Goal: Find specific page/section: Find specific page/section

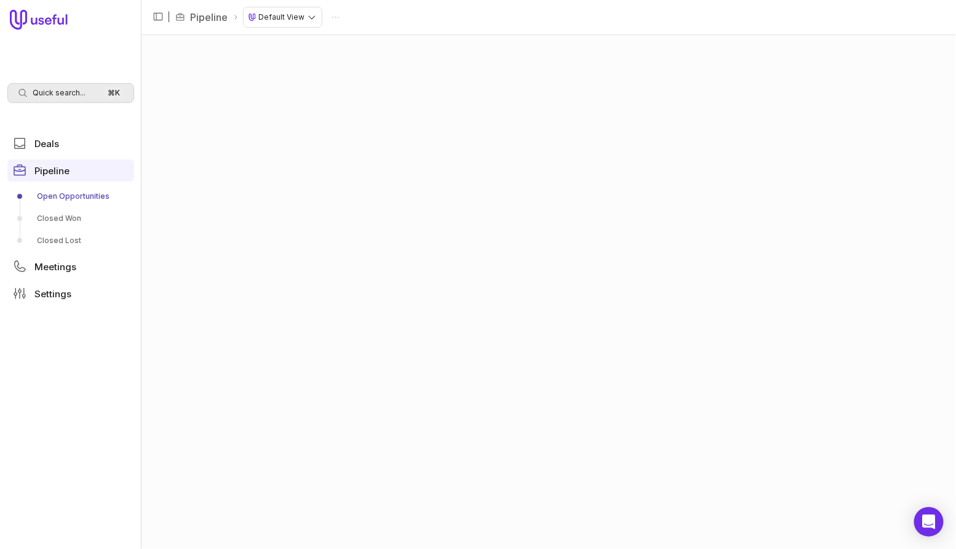
click at [51, 93] on span "Quick search..." at bounding box center [59, 93] width 53 height 10
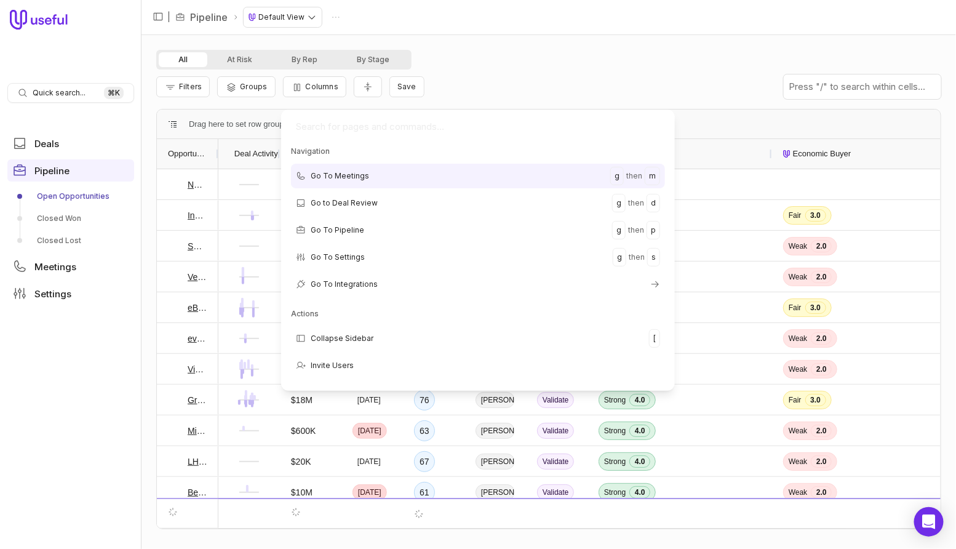
click at [342, 120] on input "Global Command Menu" at bounding box center [478, 126] width 384 height 25
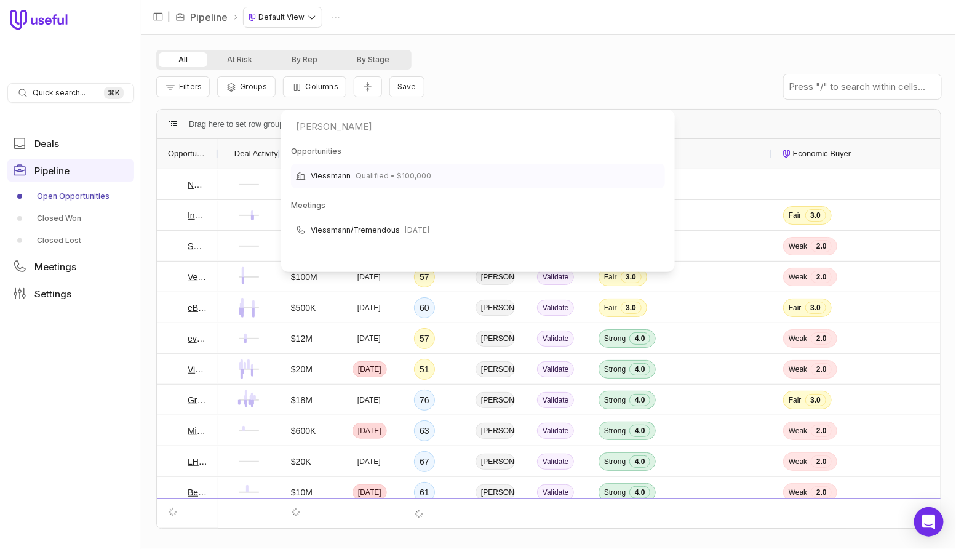
type input "[PERSON_NAME]"
click at [342, 177] on span "Viessmann" at bounding box center [331, 176] width 40 height 15
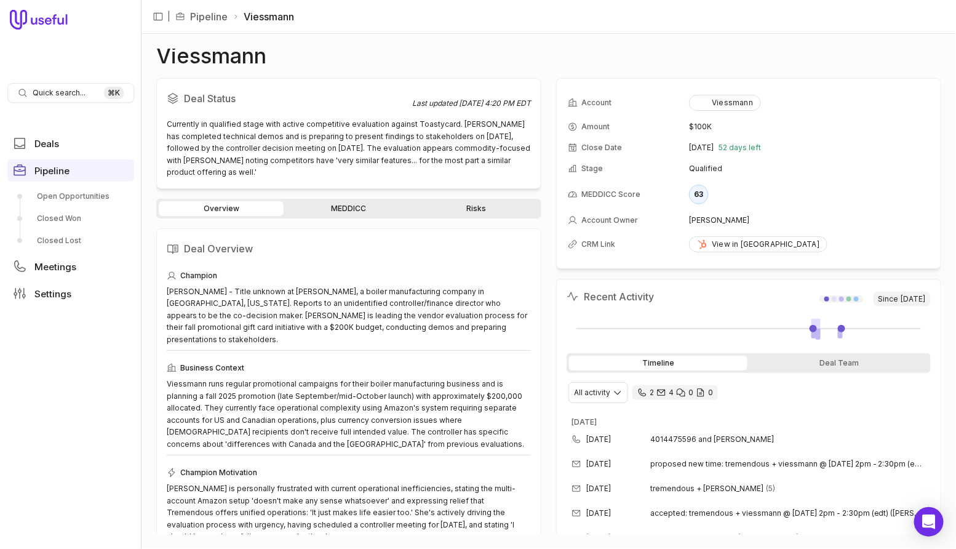
click at [462, 210] on link "Risks" at bounding box center [476, 208] width 125 height 15
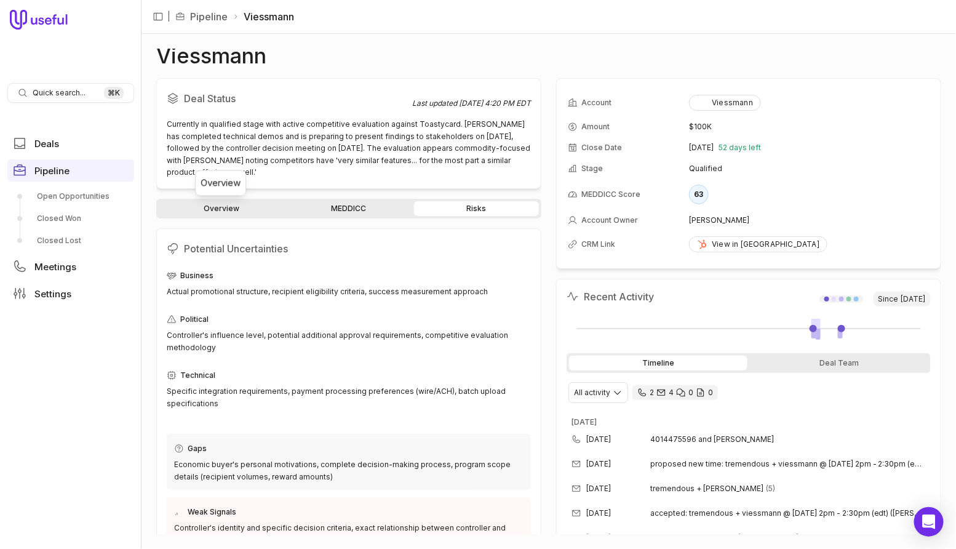
click at [250, 204] on link "Overview" at bounding box center [221, 208] width 125 height 15
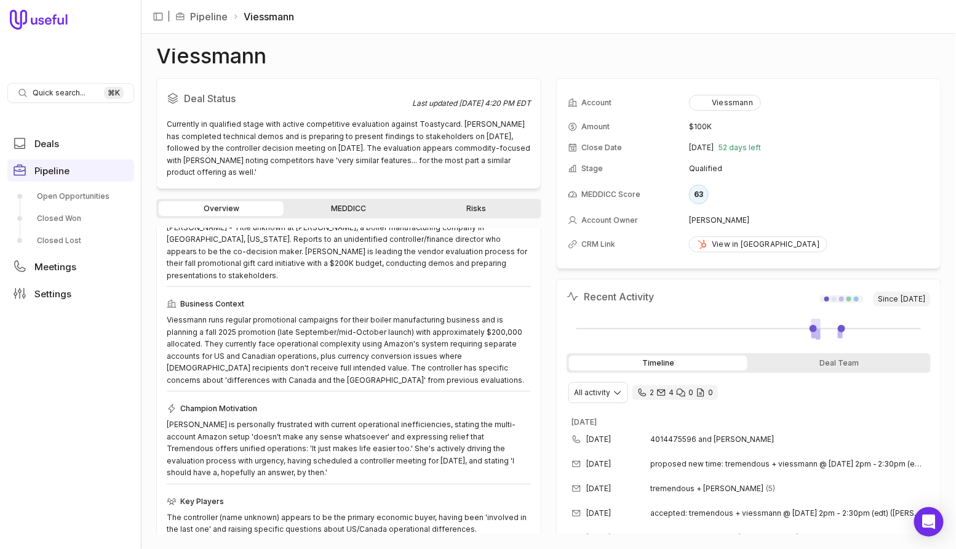
scroll to position [68, 0]
